Goal: Task Accomplishment & Management: Use online tool/utility

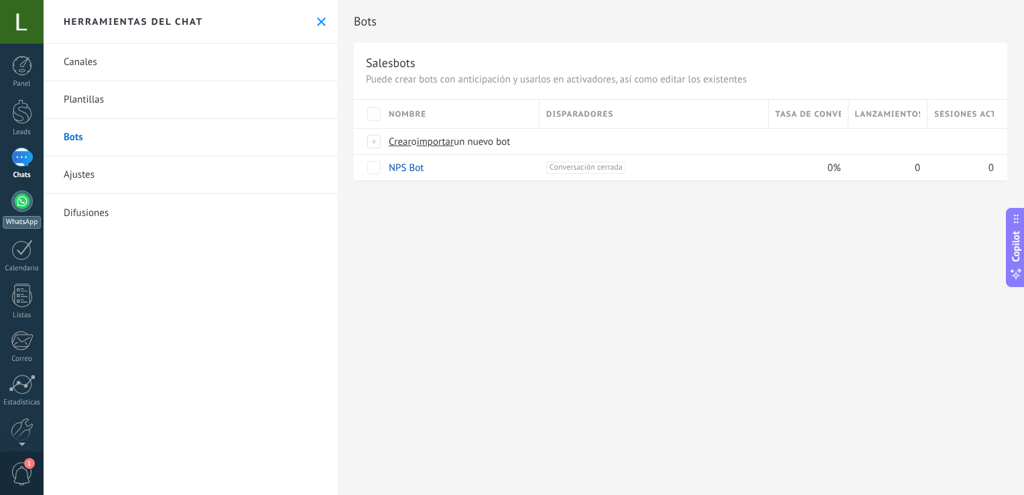
click at [29, 197] on div at bounding box center [21, 200] width 21 height 21
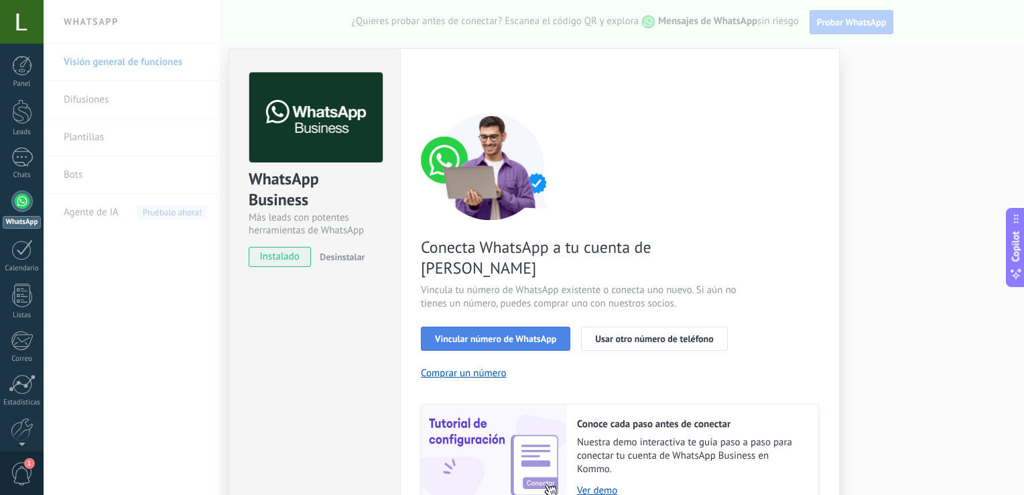
click at [525, 334] on span "Vincular número de WhatsApp" at bounding box center [495, 338] width 121 height 9
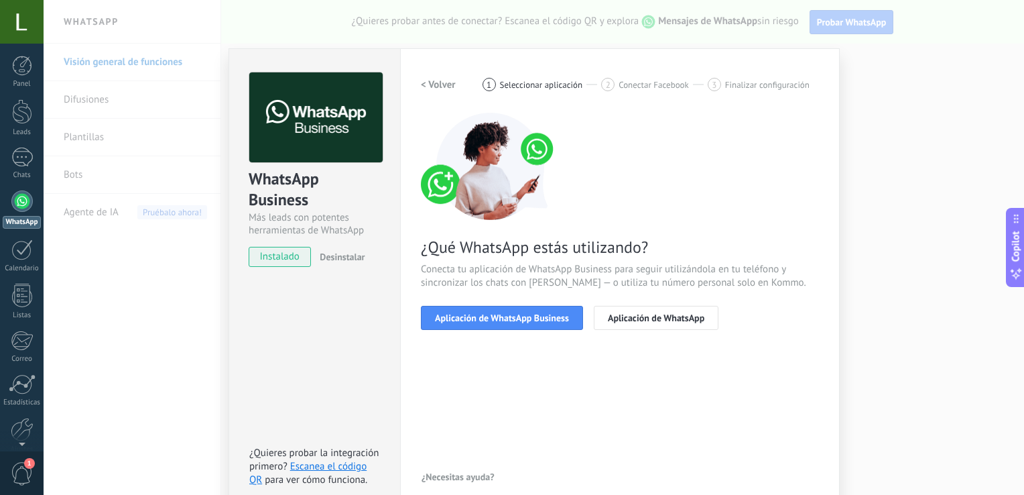
click at [525, 318] on span "Aplicación de WhatsApp Business" at bounding box center [502, 317] width 134 height 9
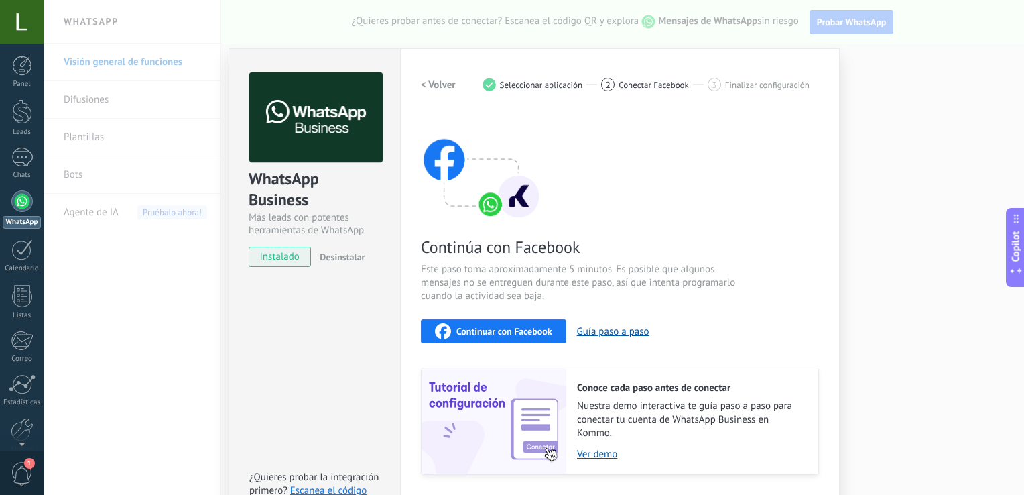
click at [511, 332] on span "Continuar con Facebook" at bounding box center [504, 330] width 96 height 9
click at [690, 263] on span "Este paso toma aproximadamente 5 minutos. Es posible que algunos mensajes no se…" at bounding box center [580, 283] width 319 height 40
click at [497, 330] on span "Continuar con Facebook" at bounding box center [504, 330] width 96 height 9
click at [207, 91] on div "WhatsApp Business Más leads con potentes herramientas de WhatsApp instalado Des…" at bounding box center [534, 247] width 980 height 495
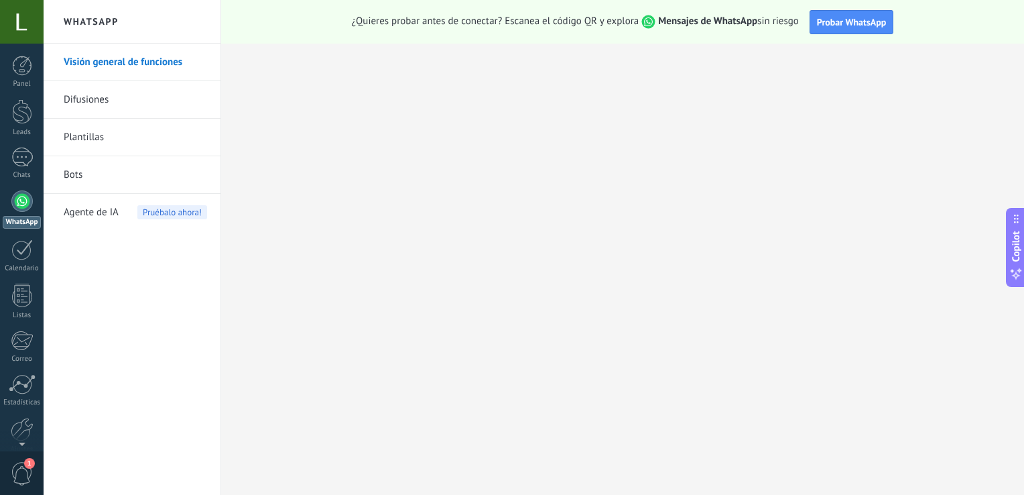
click at [19, 205] on div at bounding box center [21, 200] width 21 height 21
click at [22, 70] on div at bounding box center [22, 66] width 20 height 20
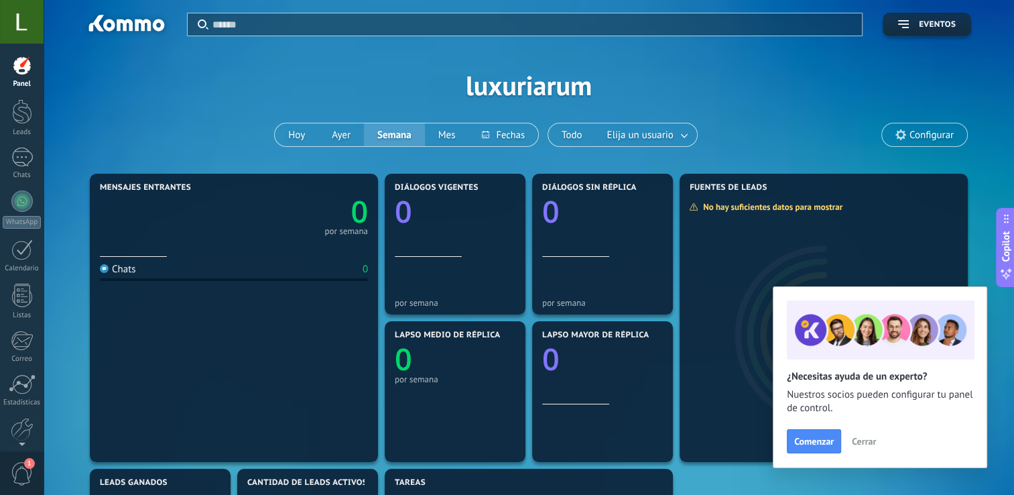
click at [266, 192] on icon "0" at bounding box center [301, 207] width 134 height 30
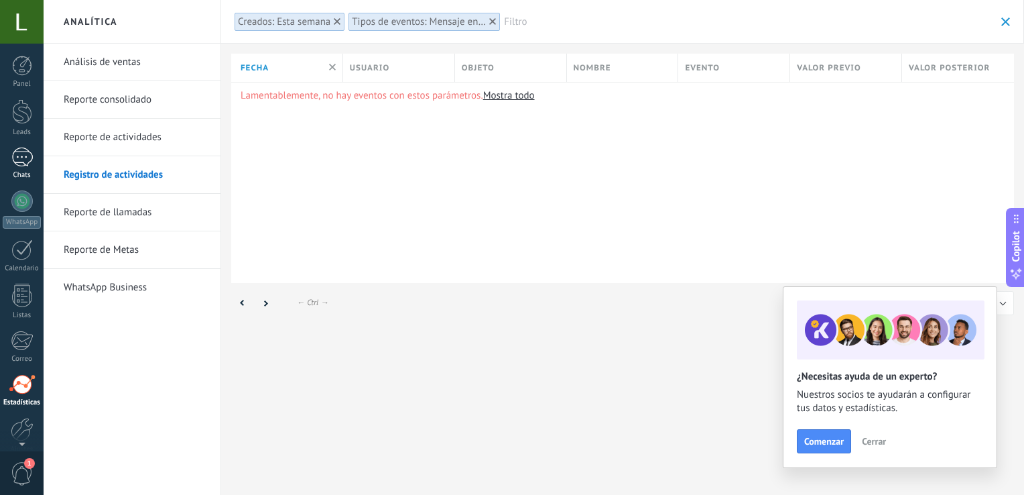
click at [27, 157] on div at bounding box center [21, 156] width 21 height 19
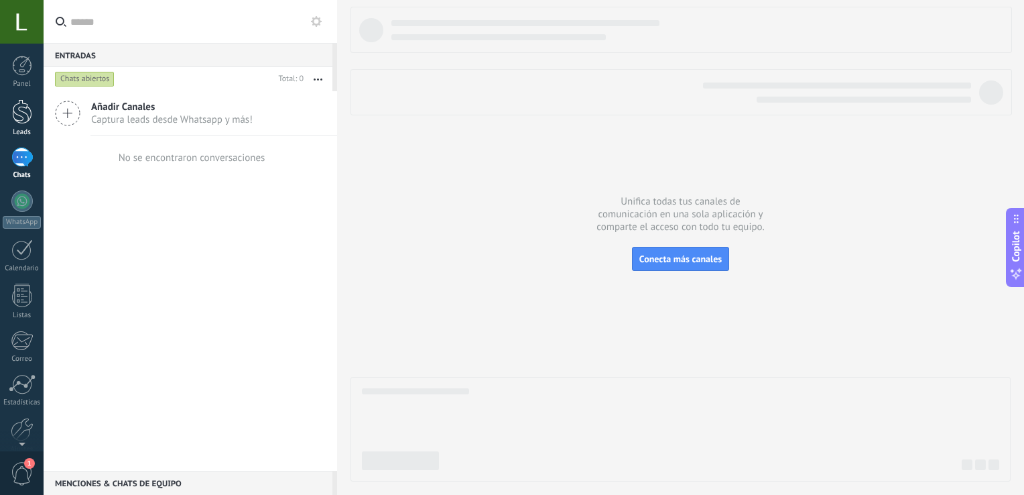
click at [21, 116] on div at bounding box center [22, 111] width 20 height 25
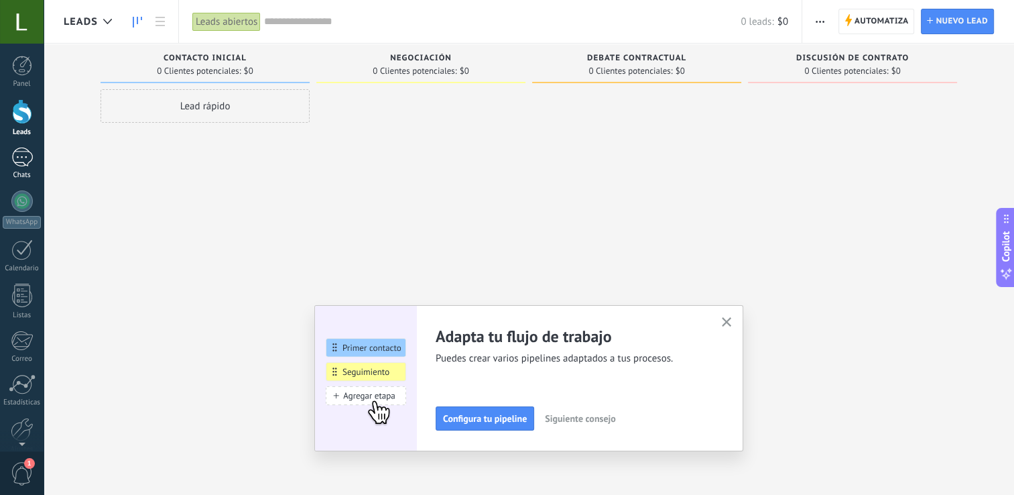
click at [21, 155] on div at bounding box center [21, 156] width 21 height 19
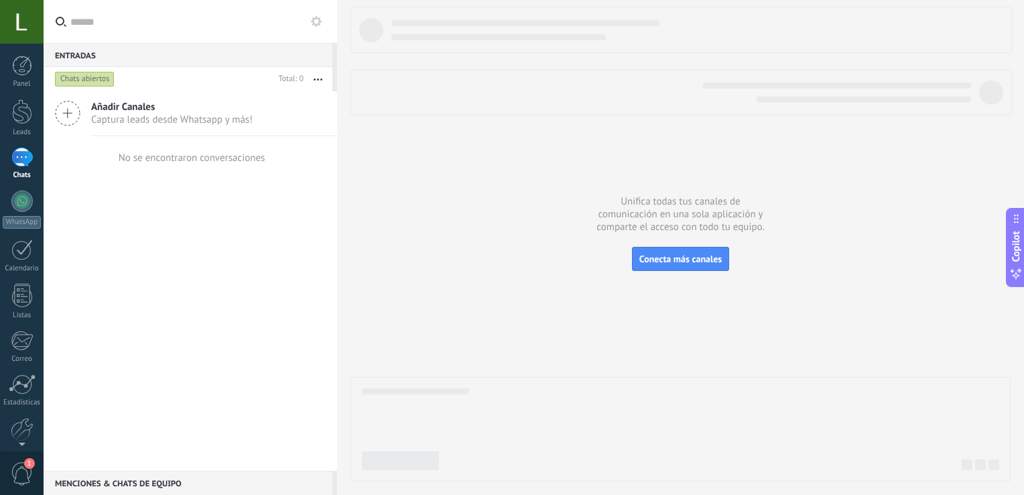
click at [230, 115] on span "Captura leads desde Whatsapp y más!" at bounding box center [171, 119] width 161 height 13
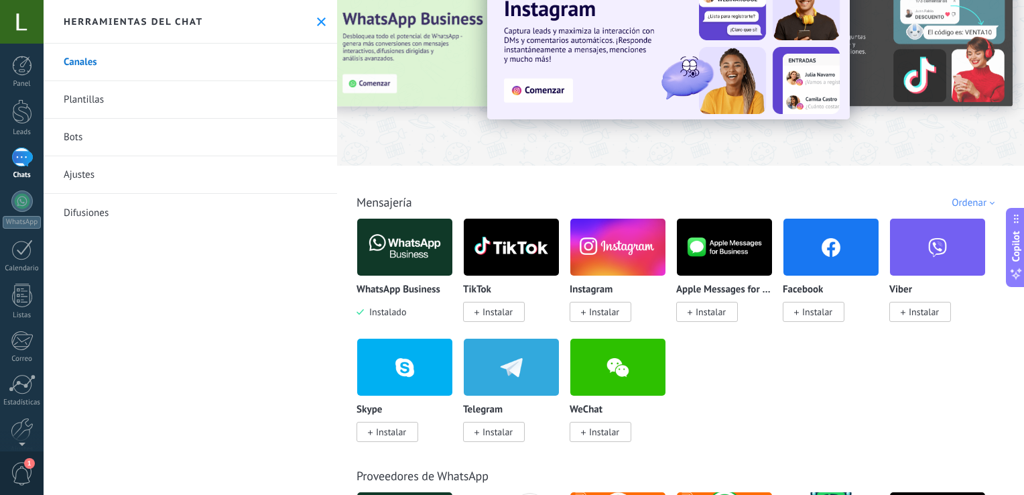
scroll to position [58, 0]
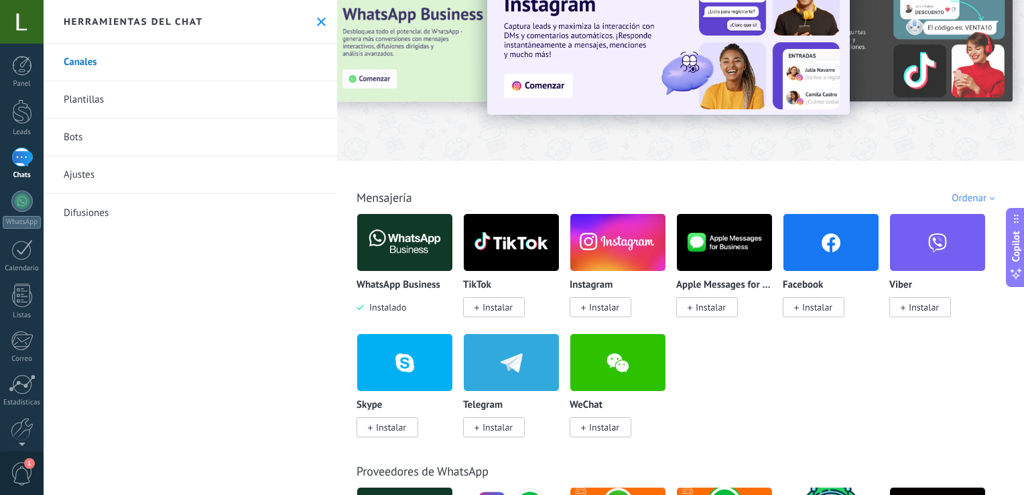
click at [495, 265] on img at bounding box center [511, 242] width 95 height 65
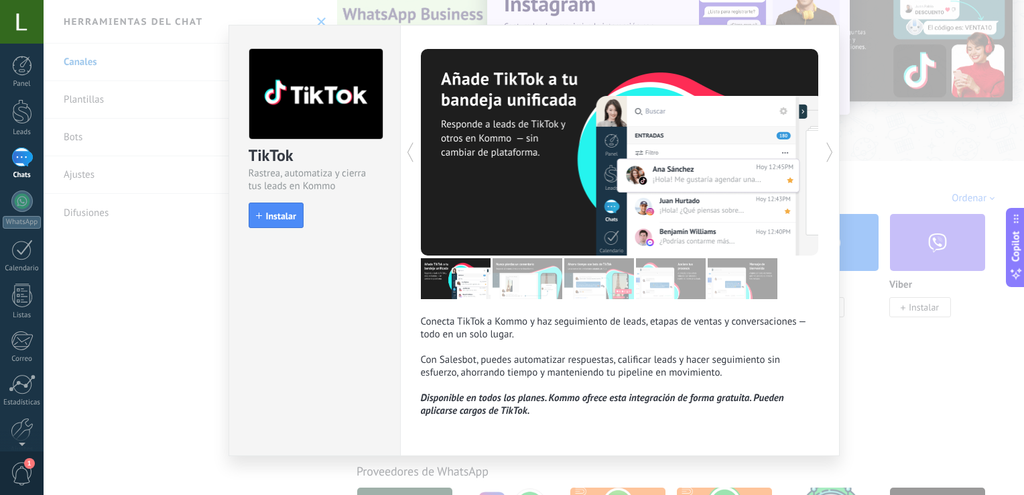
scroll to position [30, 0]
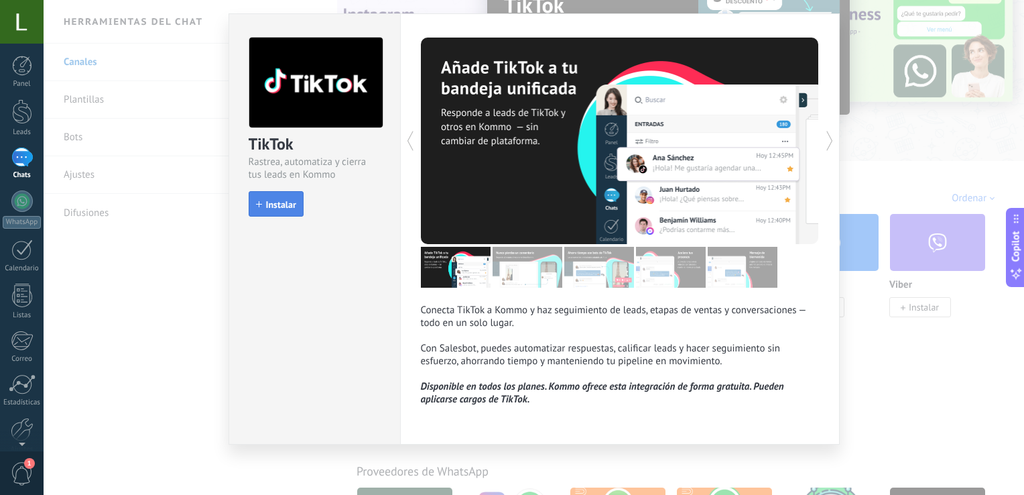
click at [289, 204] on span "Instalar" at bounding box center [281, 204] width 30 height 9
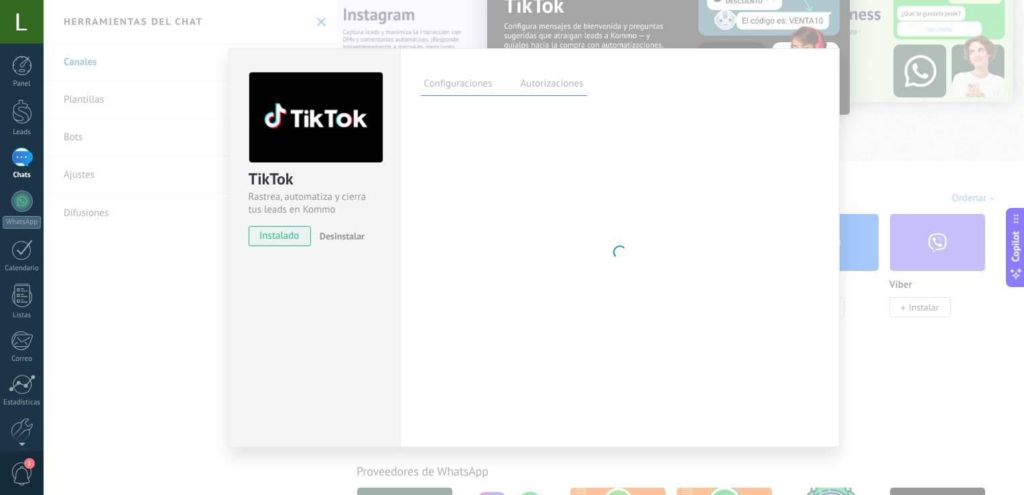
scroll to position [0, 0]
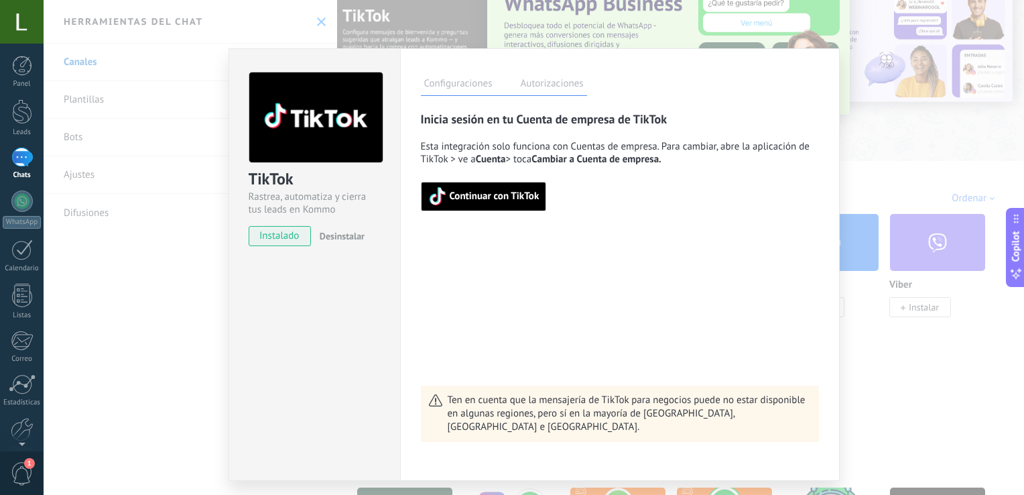
click at [852, 90] on div "TikTok Rastrea, automatiza y cierra tus leads en Kommo instalado Desinstalar Co…" at bounding box center [534, 247] width 980 height 495
